Goal: Information Seeking & Learning: Learn about a topic

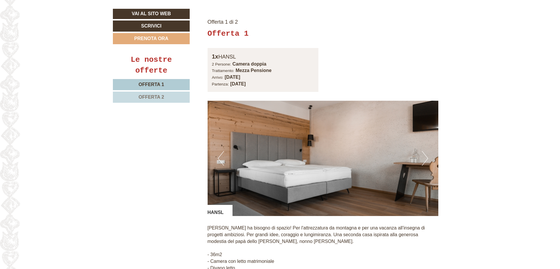
scroll to position [410, 0]
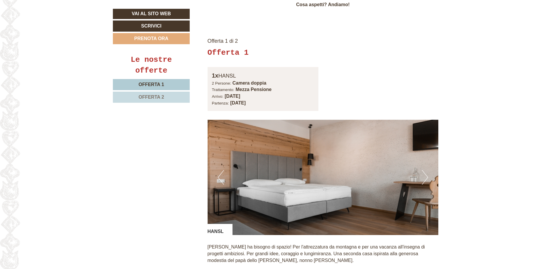
click at [422, 170] on button "Next" at bounding box center [425, 177] width 6 height 15
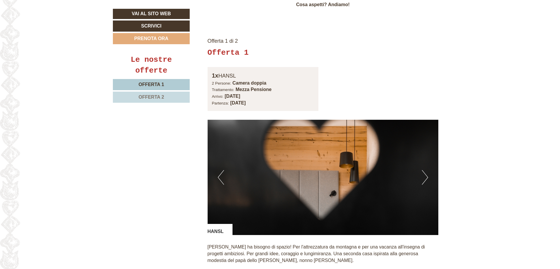
click at [426, 172] on button "Next" at bounding box center [425, 177] width 6 height 15
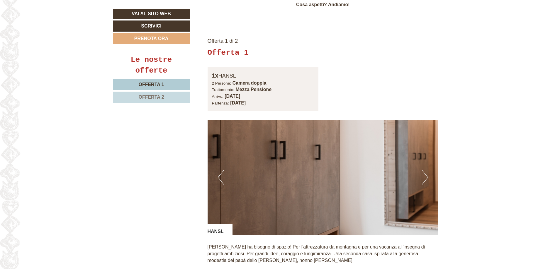
click at [426, 172] on button "Next" at bounding box center [425, 177] width 6 height 15
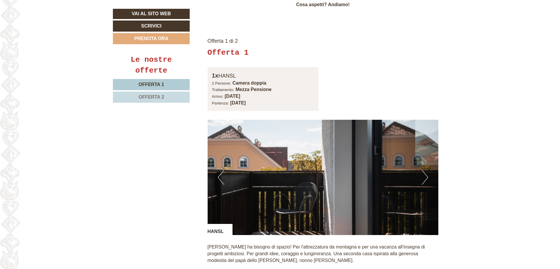
click at [426, 172] on button "Next" at bounding box center [425, 177] width 6 height 15
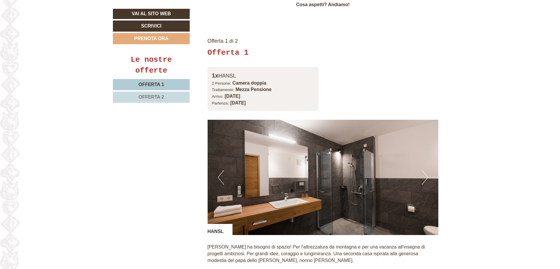
click at [426, 172] on button "Next" at bounding box center [425, 177] width 6 height 15
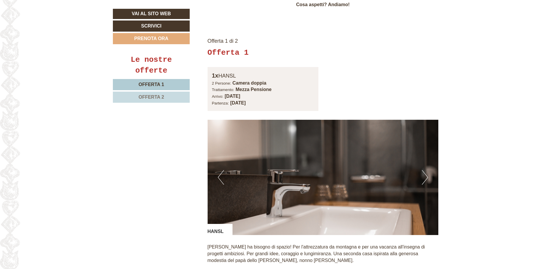
click at [426, 172] on button "Next" at bounding box center [425, 177] width 6 height 15
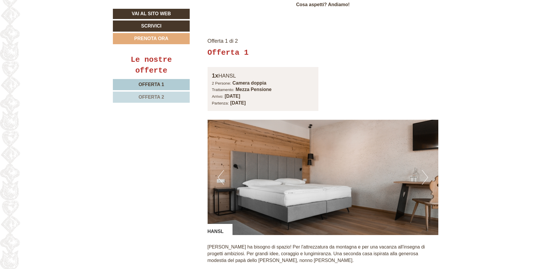
click at [426, 172] on button "Next" at bounding box center [425, 177] width 6 height 15
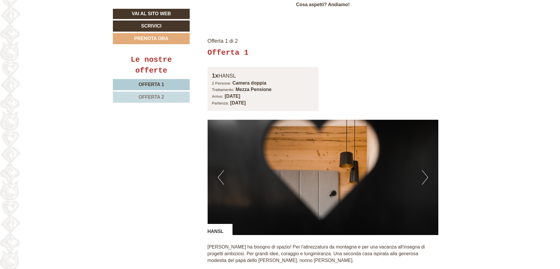
click at [426, 172] on button "Next" at bounding box center [425, 177] width 6 height 15
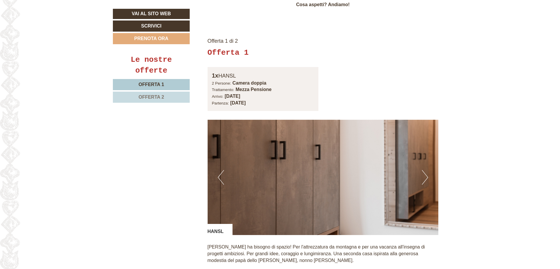
click at [426, 172] on button "Next" at bounding box center [425, 177] width 6 height 15
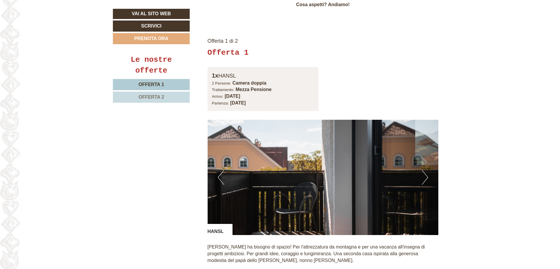
click at [426, 172] on button "Next" at bounding box center [425, 177] width 6 height 15
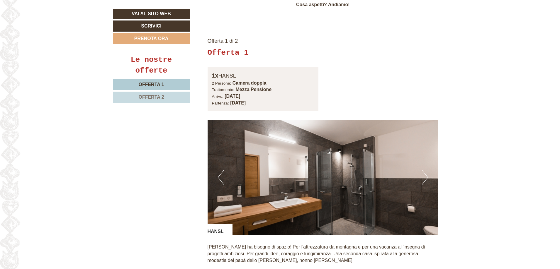
click at [426, 172] on button "Next" at bounding box center [425, 177] width 6 height 15
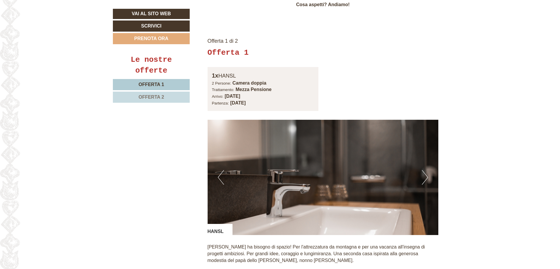
drag, startPoint x: 130, startPoint y: 80, endPoint x: 135, endPoint y: 82, distance: 4.6
drag, startPoint x: 135, startPoint y: 82, endPoint x: 103, endPoint y: 99, distance: 35.3
click at [138, 97] on link "Offerta 2" at bounding box center [151, 97] width 77 height 11
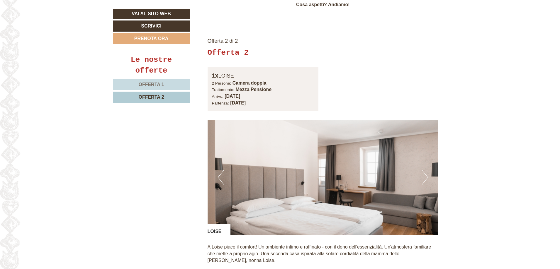
scroll to position [432, 0]
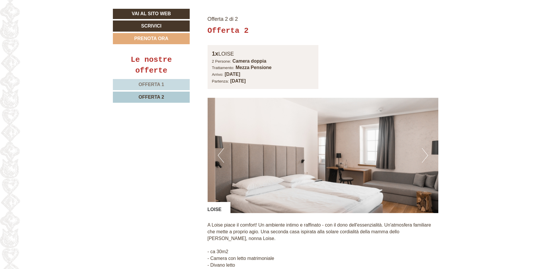
click at [427, 148] on button "Next" at bounding box center [425, 155] width 6 height 15
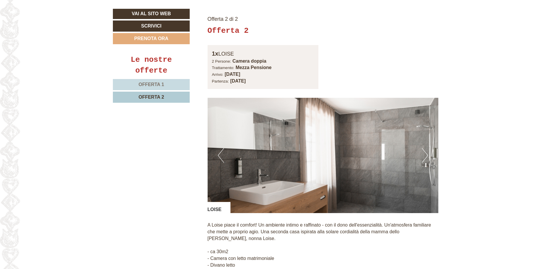
click at [429, 149] on img at bounding box center [322, 155] width 231 height 115
click at [426, 149] on button "Next" at bounding box center [425, 155] width 6 height 15
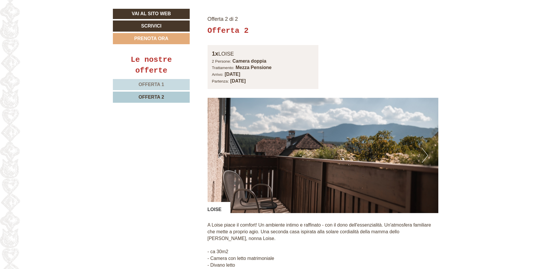
click at [423, 148] on button "Next" at bounding box center [425, 155] width 6 height 15
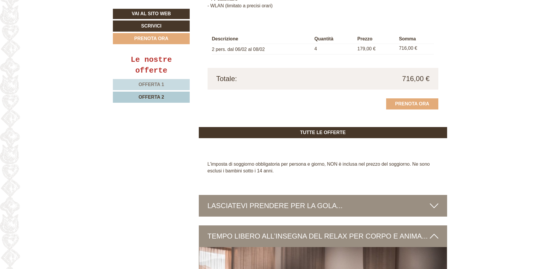
scroll to position [843, 0]
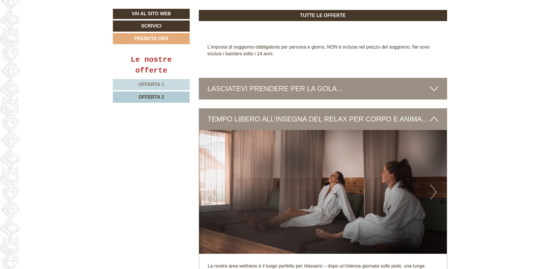
click at [434, 118] on div "TEMPO LIBERO ALL’INSEGNA DEL RELAX PER CORPO E ANIMA..." at bounding box center [323, 119] width 249 height 22
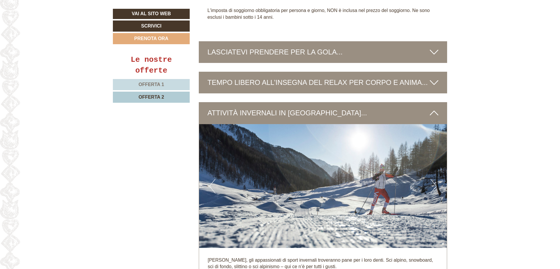
scroll to position [872, 0]
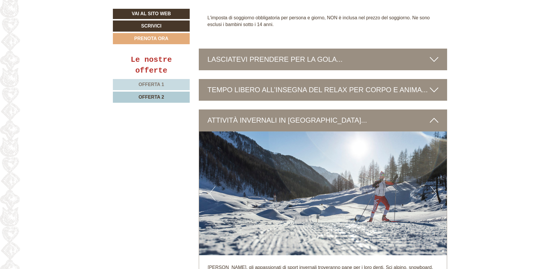
click at [433, 115] on icon at bounding box center [434, 120] width 8 height 10
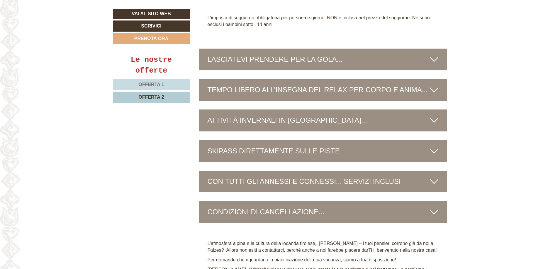
click at [434, 115] on icon at bounding box center [434, 120] width 8 height 10
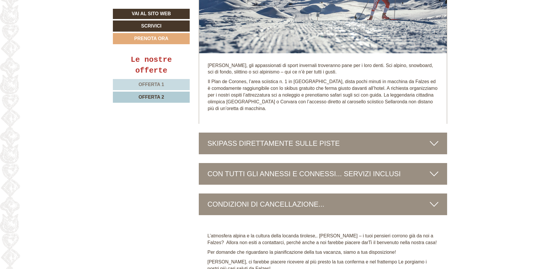
scroll to position [1077, 0]
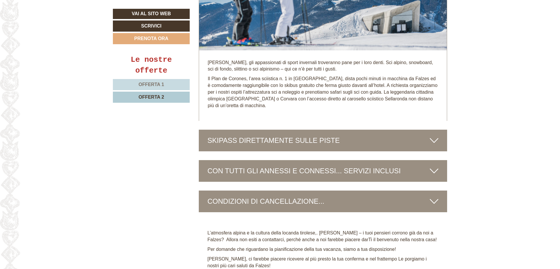
click at [433, 168] on icon at bounding box center [434, 171] width 8 height 10
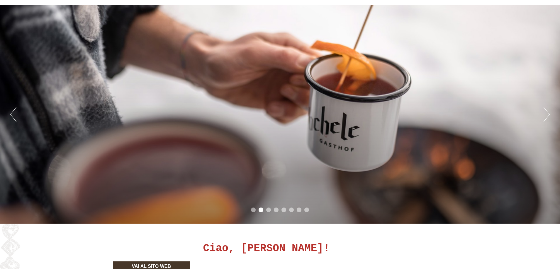
scroll to position [0, 0]
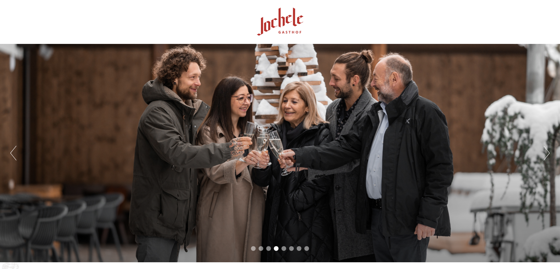
click at [546, 154] on button "Next" at bounding box center [546, 153] width 6 height 15
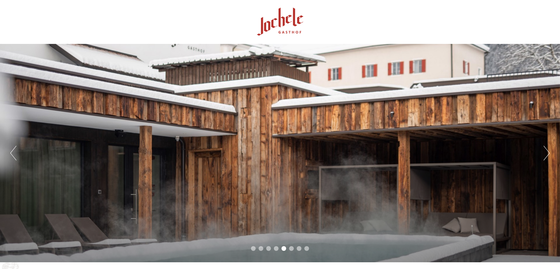
click at [546, 154] on button "Next" at bounding box center [546, 153] width 6 height 15
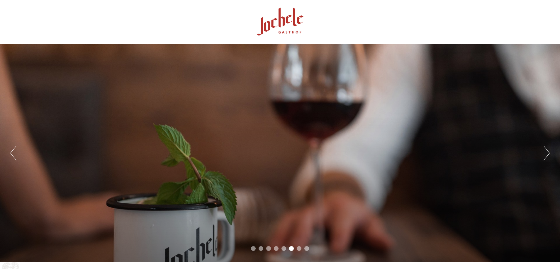
click at [546, 154] on button "Next" at bounding box center [546, 153] width 6 height 15
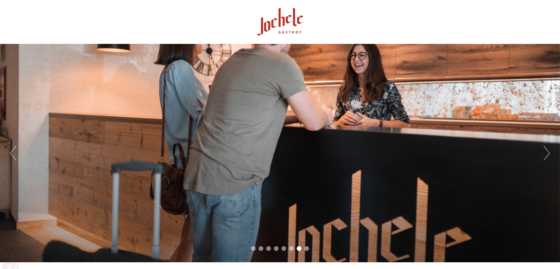
click at [546, 154] on button "Next" at bounding box center [546, 153] width 6 height 15
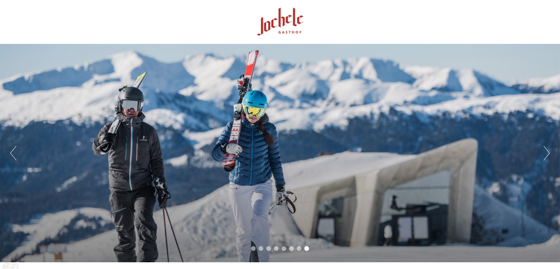
click at [546, 154] on button "Next" at bounding box center [546, 153] width 6 height 15
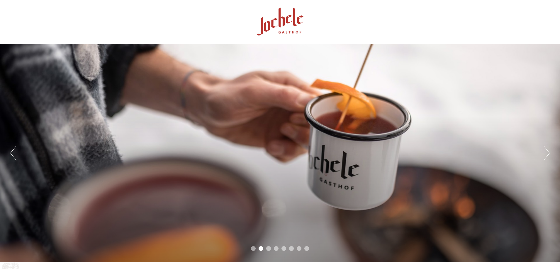
click at [550, 153] on div "Previous Next 1 2 3 4 5 6 7 8" at bounding box center [280, 153] width 560 height 219
click at [549, 153] on div "Previous Next 1 2 3 4 5 6 7 8" at bounding box center [280, 153] width 560 height 219
